Goal: Find specific page/section: Find specific page/section

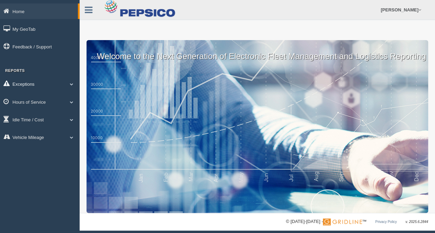
click at [71, 84] on span at bounding box center [71, 83] width 9 height 3
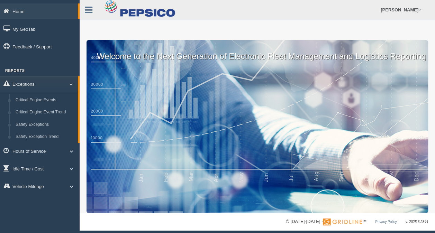
click at [45, 149] on link "Hours of Service" at bounding box center [40, 151] width 80 height 16
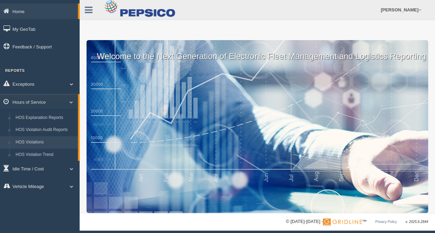
click at [44, 138] on link "HOS Violations" at bounding box center [44, 142] width 65 height 12
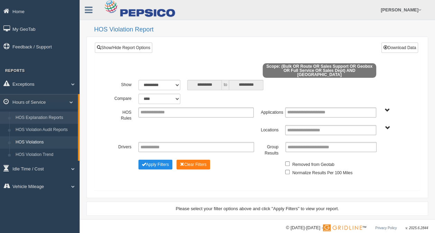
click at [33, 118] on link "HOS Explanation Reports" at bounding box center [44, 118] width 65 height 12
